Goal: Find contact information: Find contact information

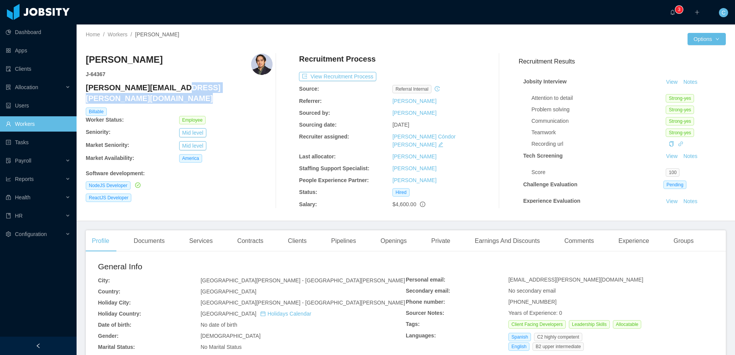
drag, startPoint x: 153, startPoint y: 88, endPoint x: 85, endPoint y: 88, distance: 67.4
click at [86, 88] on h4 "[PERSON_NAME][EMAIL_ADDRESS][PERSON_NAME][DOMAIN_NAME]" at bounding box center [179, 92] width 187 height 21
drag, startPoint x: 85, startPoint y: 88, endPoint x: 128, endPoint y: 86, distance: 43.7
click at [151, 86] on div "Home / Workers / [PERSON_NAME] / Options [PERSON_NAME] J- 64367 [PERSON_NAME][E…" at bounding box center [406, 123] width 659 height 197
drag, startPoint x: 107, startPoint y: 87, endPoint x: 91, endPoint y: 88, distance: 16.1
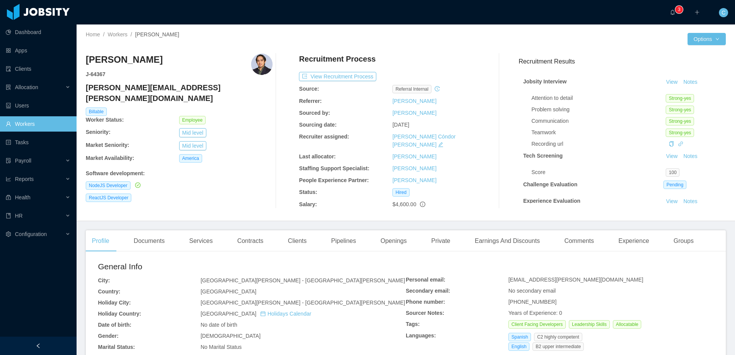
click at [106, 88] on h4 "[PERSON_NAME][EMAIL_ADDRESS][PERSON_NAME][DOMAIN_NAME]" at bounding box center [179, 92] width 187 height 21
drag, startPoint x: 85, startPoint y: 88, endPoint x: 149, endPoint y: 87, distance: 64.0
click at [149, 87] on h4 "[PERSON_NAME][EMAIL_ADDRESS][PERSON_NAME][DOMAIN_NAME]" at bounding box center [179, 92] width 187 height 21
drag, startPoint x: 160, startPoint y: 88, endPoint x: 86, endPoint y: 87, distance: 74.3
click at [86, 87] on h4 "[PERSON_NAME][EMAIL_ADDRESS][PERSON_NAME][DOMAIN_NAME]" at bounding box center [179, 92] width 187 height 21
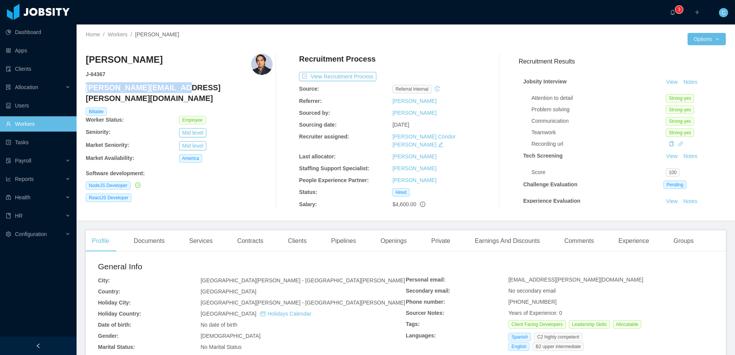
copy h4 "[PERSON_NAME][EMAIL_ADDRESS][PERSON_NAME][DOMAIN_NAME]"
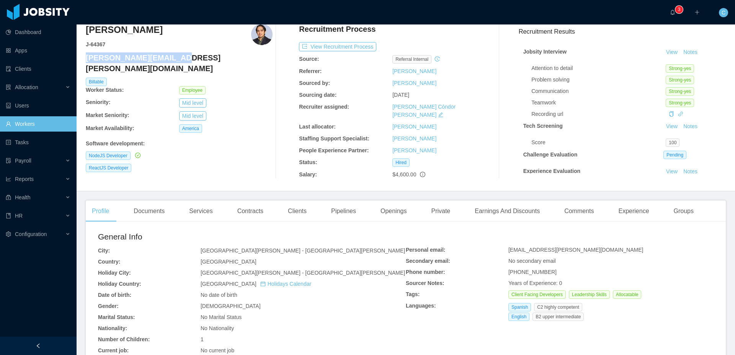
scroll to position [46, 0]
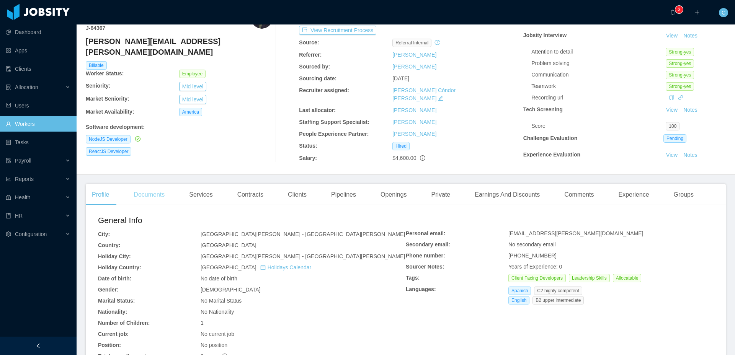
click at [157, 186] on div "Documents" at bounding box center [149, 194] width 43 height 21
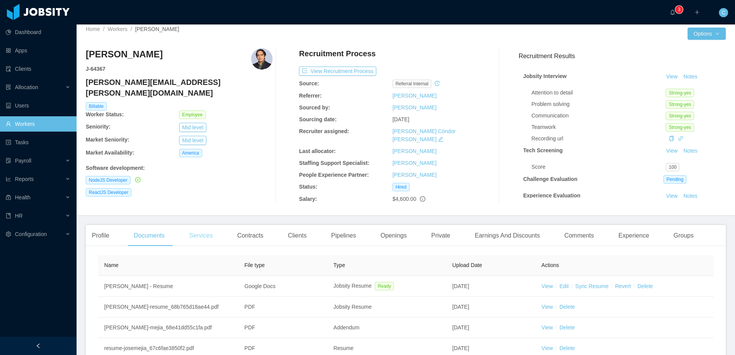
scroll to position [46, 0]
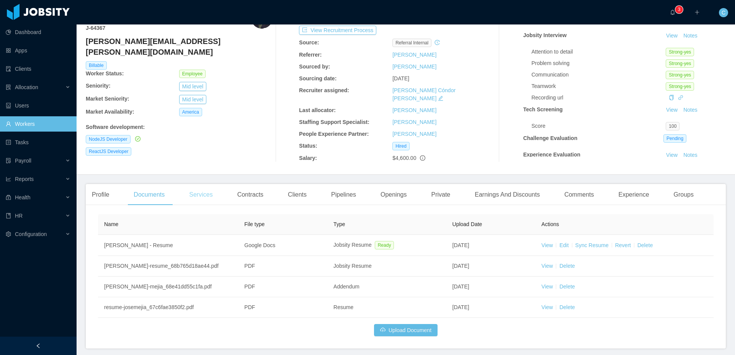
click at [213, 190] on div "Services" at bounding box center [201, 194] width 36 height 21
